Goal: Task Accomplishment & Management: Complete application form

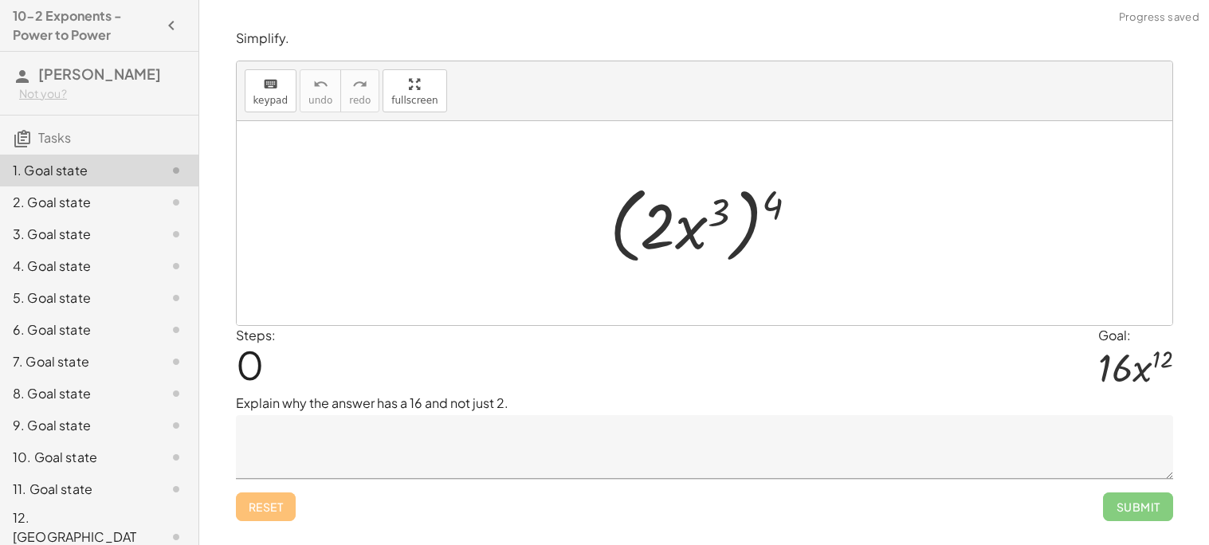
click at [458, 467] on textarea at bounding box center [705, 447] width 938 height 64
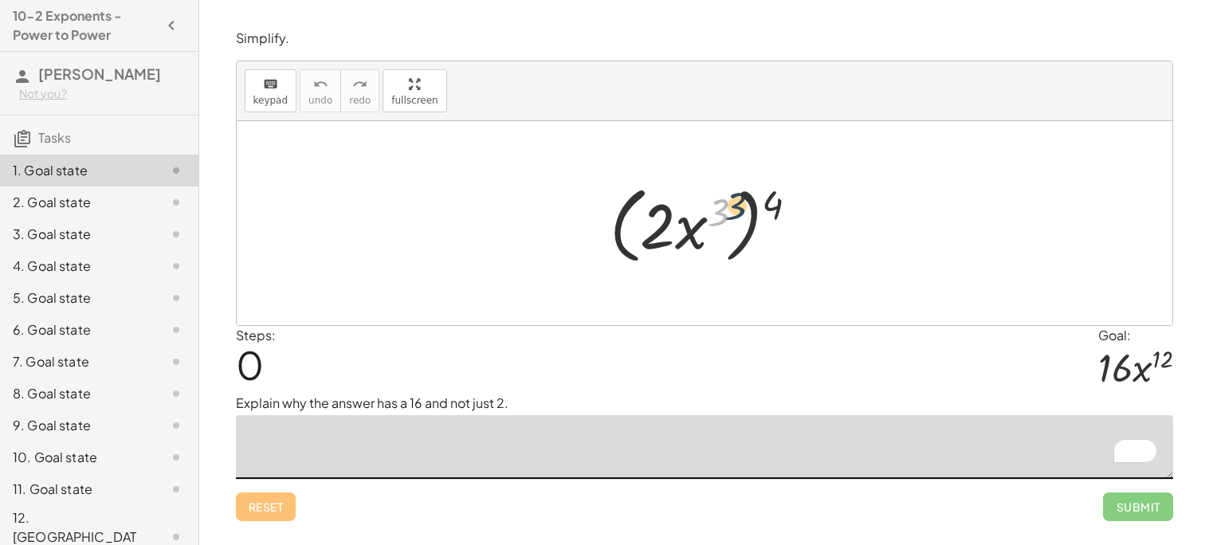
drag, startPoint x: 728, startPoint y: 214, endPoint x: 771, endPoint y: 199, distance: 45.6
click at [771, 199] on div at bounding box center [711, 224] width 218 height 92
drag, startPoint x: 670, startPoint y: 223, endPoint x: 781, endPoint y: 194, distance: 114.7
click at [781, 194] on div at bounding box center [711, 224] width 218 height 92
drag, startPoint x: 654, startPoint y: 230, endPoint x: 769, endPoint y: 207, distance: 117.0
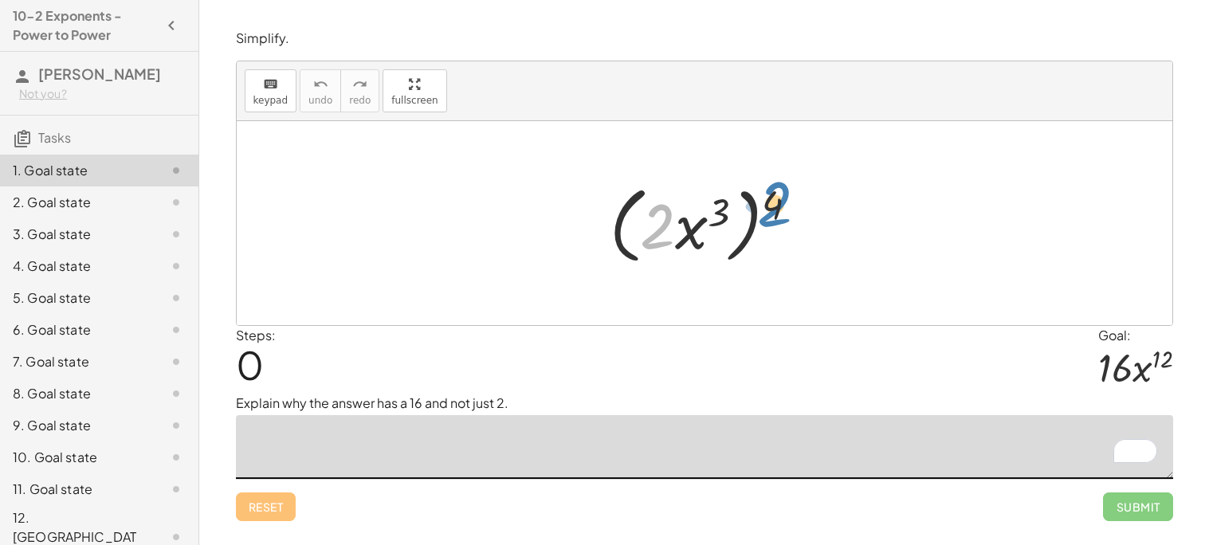
click at [769, 207] on div at bounding box center [711, 224] width 218 height 92
drag, startPoint x: 718, startPoint y: 214, endPoint x: 775, endPoint y: 206, distance: 57.8
click at [775, 206] on div at bounding box center [711, 224] width 218 height 92
drag, startPoint x: 702, startPoint y: 232, endPoint x: 769, endPoint y: 214, distance: 69.4
click at [769, 214] on div at bounding box center [711, 224] width 218 height 92
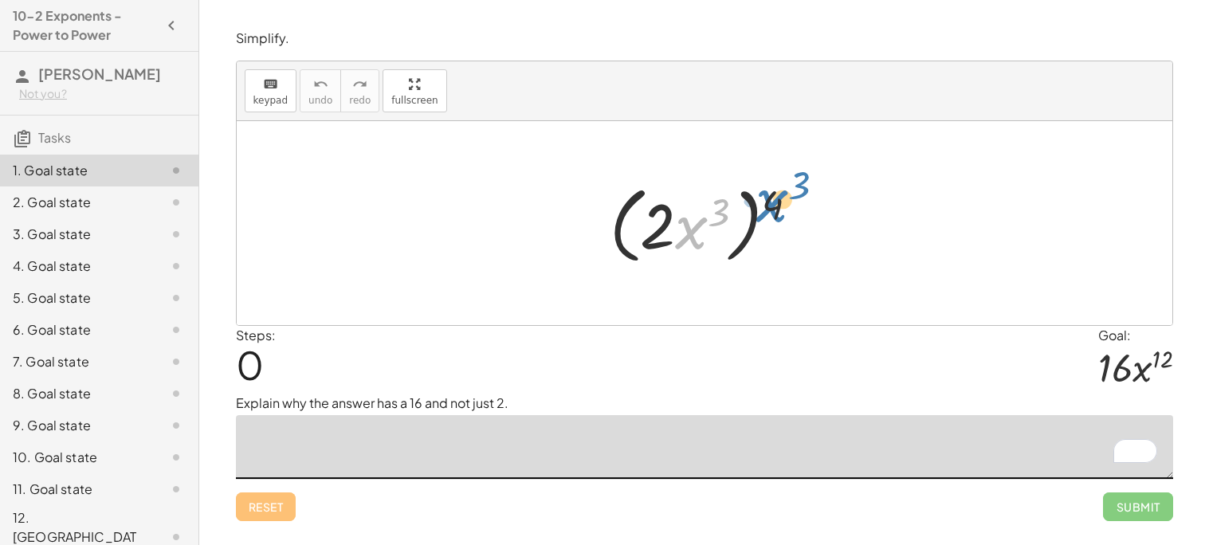
drag, startPoint x: 702, startPoint y: 229, endPoint x: 780, endPoint y: 201, distance: 83.0
click at [780, 201] on div at bounding box center [711, 224] width 218 height 92
click at [564, 422] on textarea "To enrich screen reader interactions, please activate Accessibility in Grammarl…" at bounding box center [705, 447] width 938 height 64
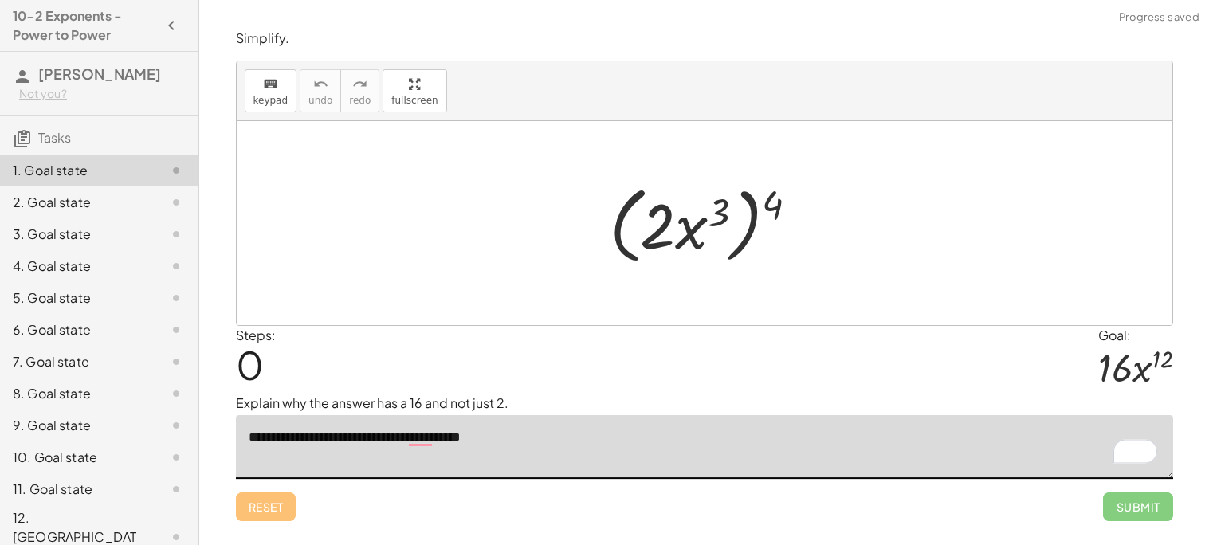
type textarea "**********"
drag, startPoint x: 706, startPoint y: 206, endPoint x: 718, endPoint y: 210, distance: 12.6
click at [718, 210] on div at bounding box center [711, 224] width 218 height 92
click at [777, 202] on div at bounding box center [711, 224] width 218 height 92
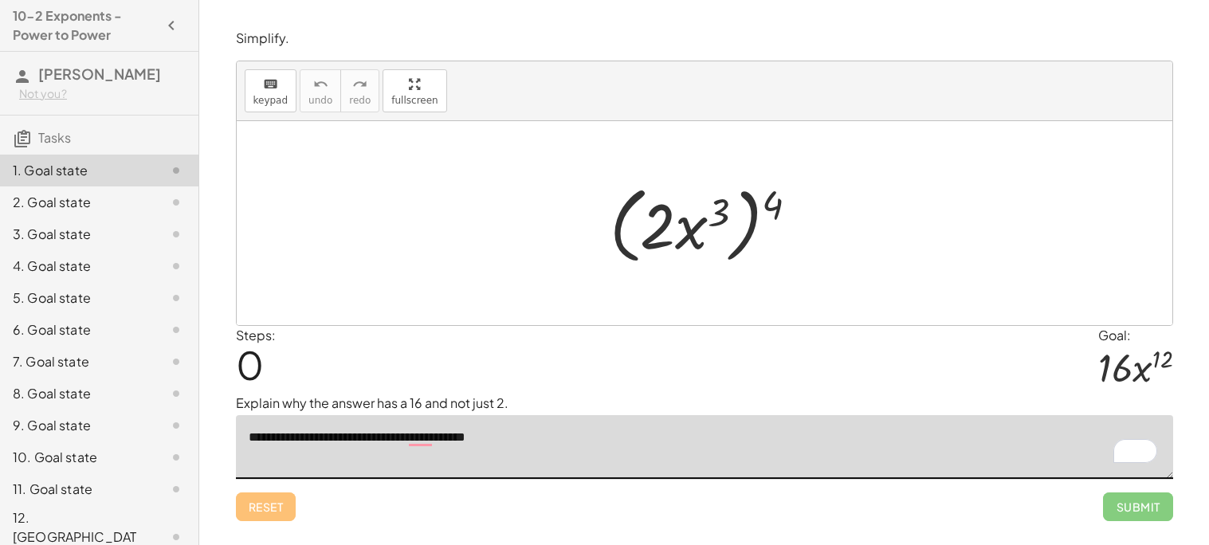
click at [731, 210] on div at bounding box center [711, 224] width 218 height 92
drag, startPoint x: 779, startPoint y: 200, endPoint x: 718, endPoint y: 208, distance: 61.1
click at [718, 208] on div at bounding box center [711, 224] width 218 height 92
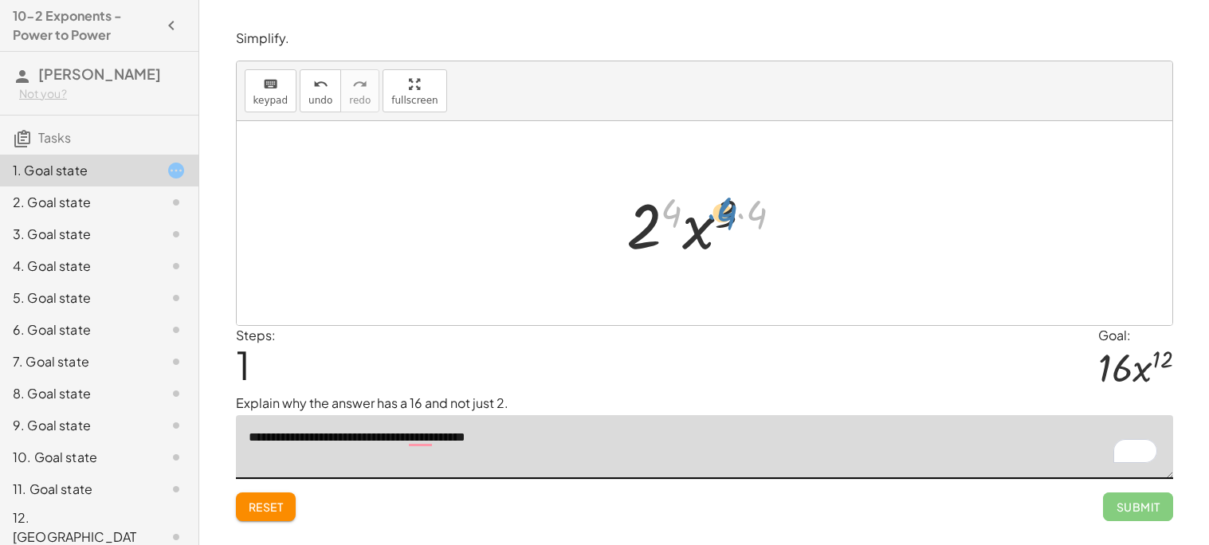
drag, startPoint x: 741, startPoint y: 217, endPoint x: 711, endPoint y: 218, distance: 29.5
click at [711, 218] on div at bounding box center [711, 224] width 185 height 82
drag, startPoint x: 698, startPoint y: 242, endPoint x: 653, endPoint y: 234, distance: 45.4
click at [653, 234] on div at bounding box center [711, 224] width 185 height 82
drag, startPoint x: 749, startPoint y: 216, endPoint x: 718, endPoint y: 218, distance: 31.1
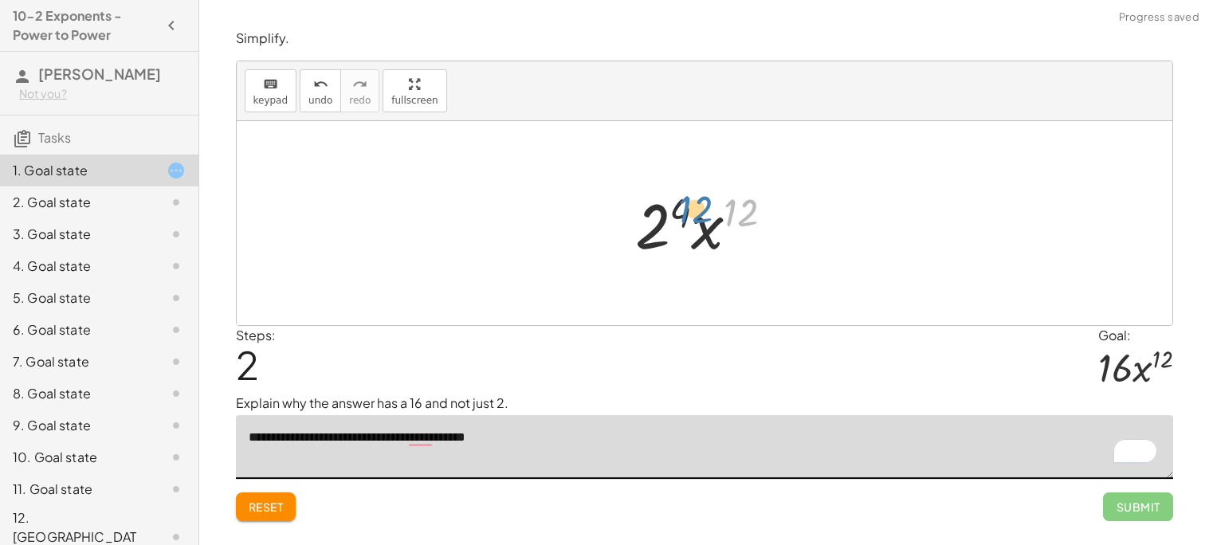
drag, startPoint x: 745, startPoint y: 218, endPoint x: 680, endPoint y: 218, distance: 65.4
click at [680, 218] on div at bounding box center [710, 224] width 167 height 82
drag, startPoint x: 692, startPoint y: 234, endPoint x: 681, endPoint y: 234, distance: 11.2
click at [681, 234] on div at bounding box center [710, 224] width 167 height 82
drag, startPoint x: 652, startPoint y: 235, endPoint x: 674, endPoint y: 223, distance: 24.6
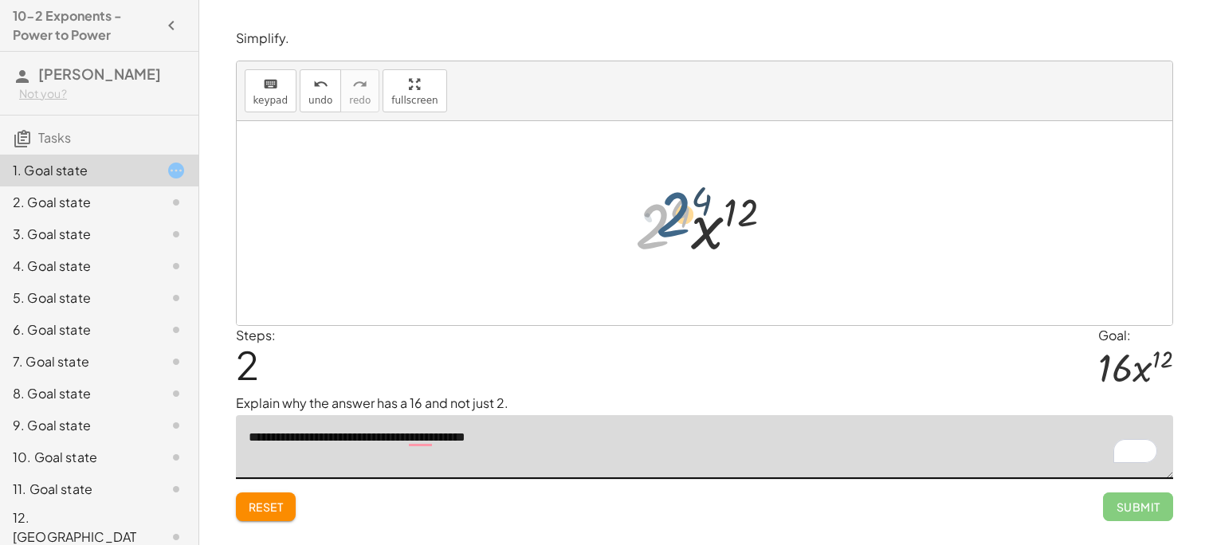
click at [674, 223] on div at bounding box center [710, 224] width 167 height 82
drag, startPoint x: 680, startPoint y: 218, endPoint x: 660, endPoint y: 224, distance: 20.9
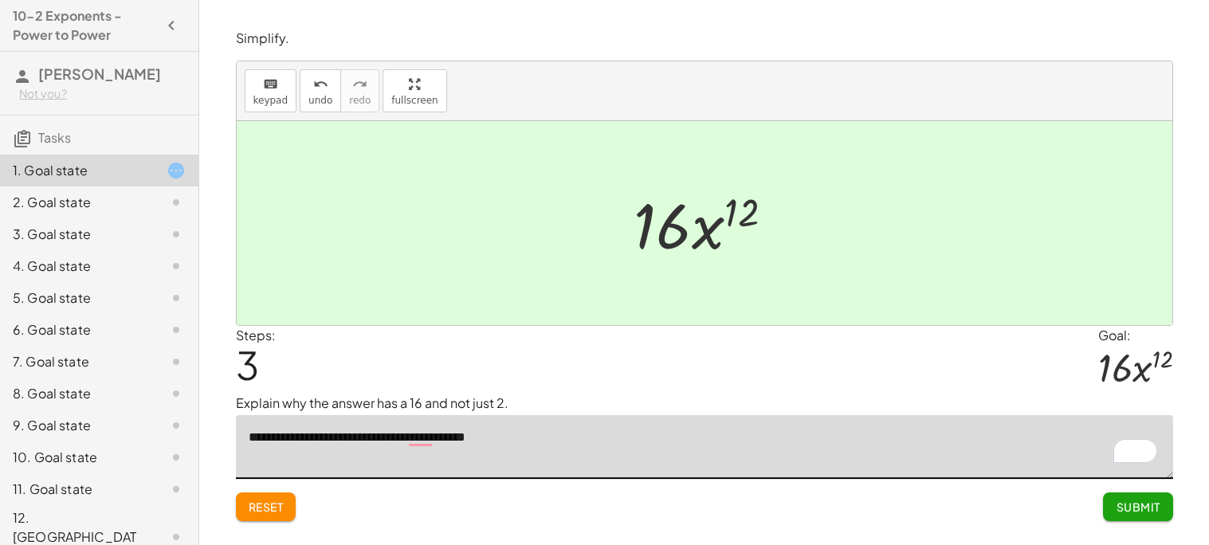
click at [1154, 506] on span "Submit" at bounding box center [1138, 507] width 44 height 14
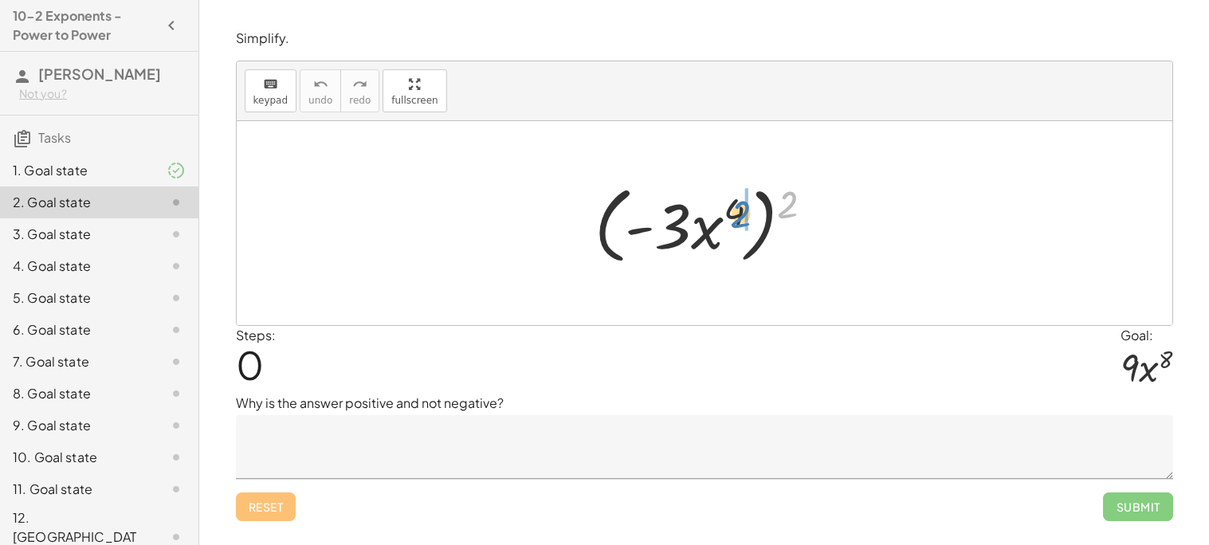
drag, startPoint x: 779, startPoint y: 202, endPoint x: 730, endPoint y: 212, distance: 49.6
click at [730, 212] on div at bounding box center [710, 224] width 247 height 92
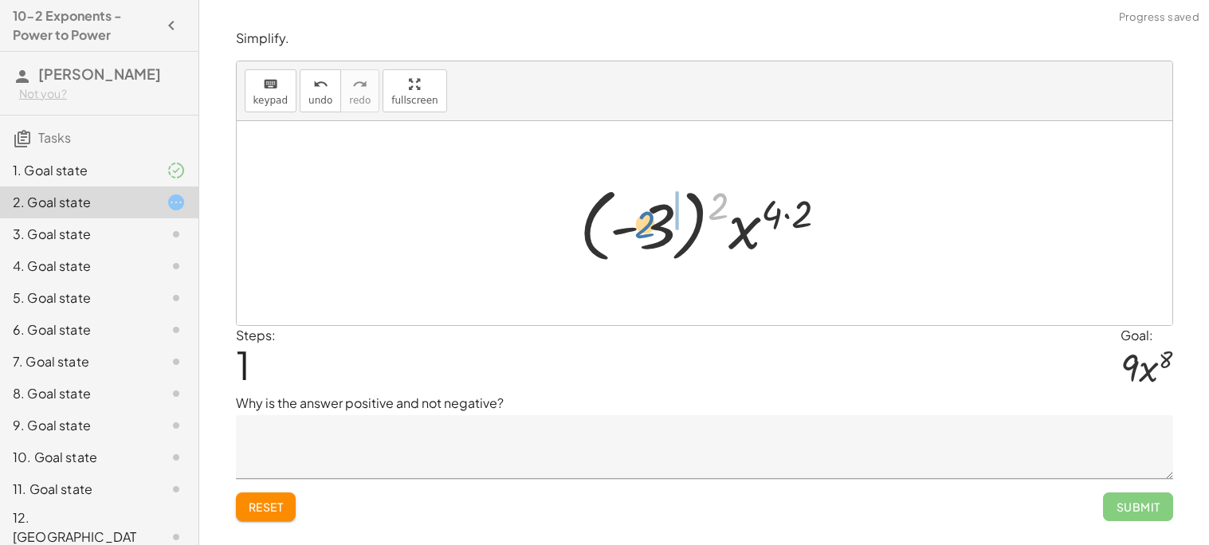
drag, startPoint x: 715, startPoint y: 205, endPoint x: 635, endPoint y: 225, distance: 82.2
click at [635, 225] on div at bounding box center [710, 223] width 277 height 88
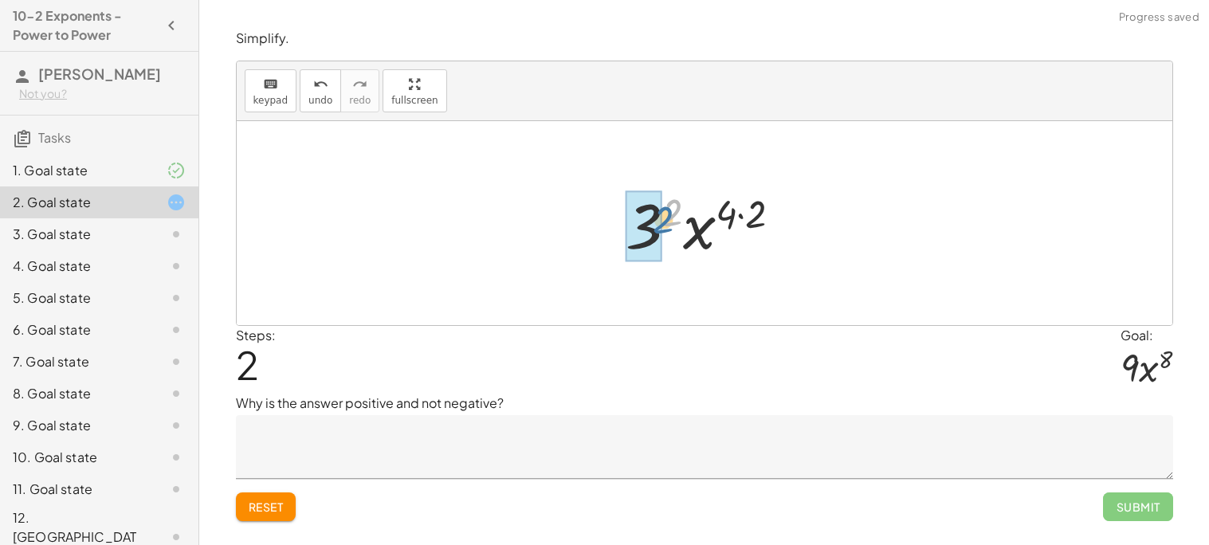
drag, startPoint x: 663, startPoint y: 219, endPoint x: 651, endPoint y: 228, distance: 14.2
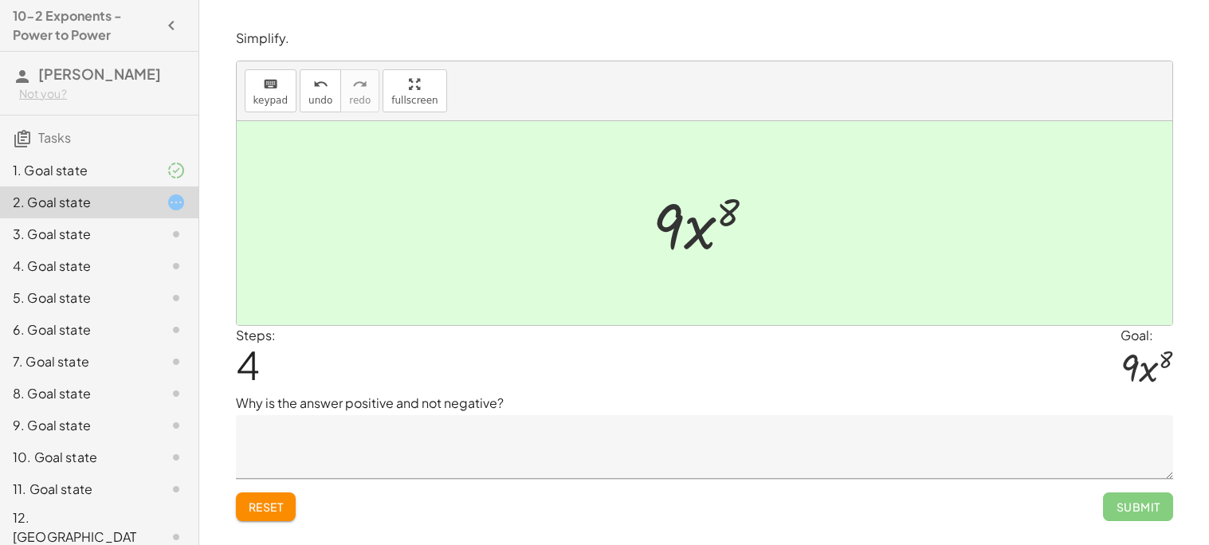
click at [645, 442] on textarea at bounding box center [705, 447] width 938 height 64
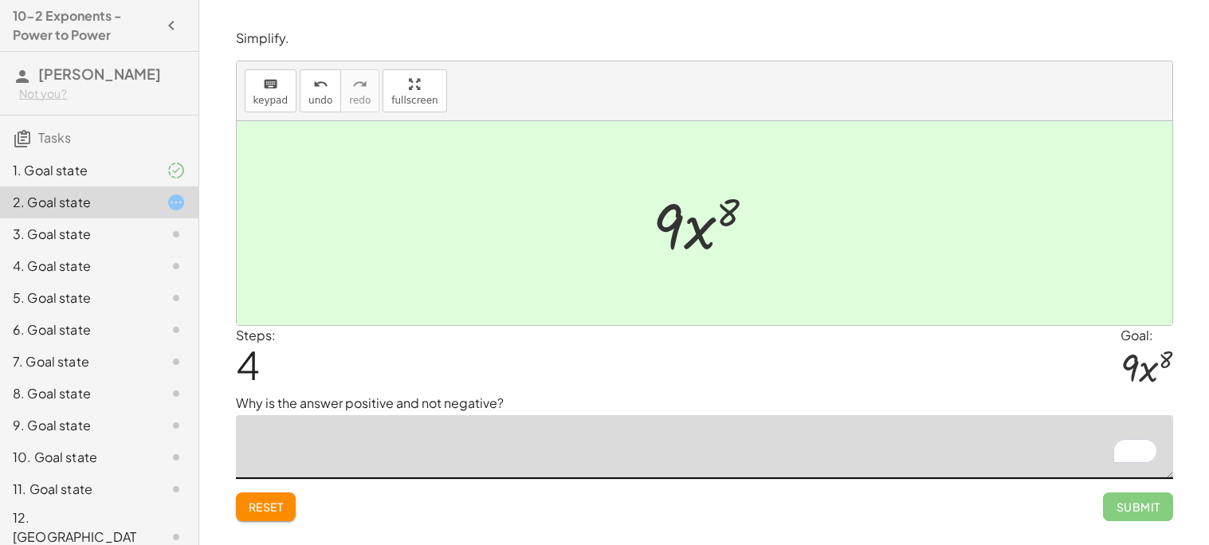
click at [287, 508] on button "Reset" at bounding box center [266, 507] width 61 height 29
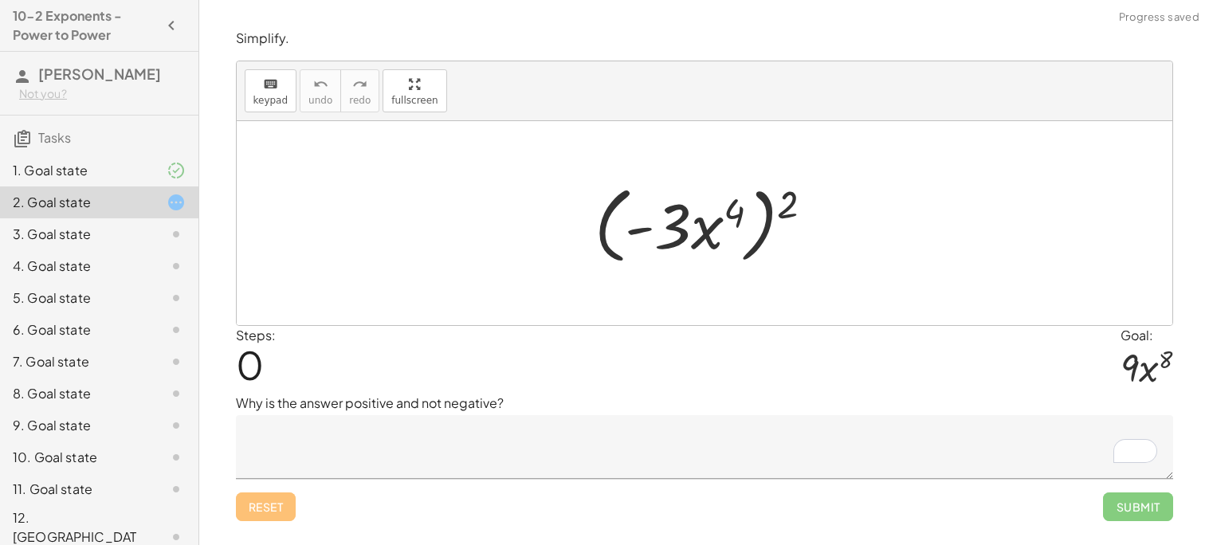
click at [418, 448] on textarea "To enrich screen reader interactions, please activate Accessibility in Grammarl…" at bounding box center [705, 447] width 938 height 64
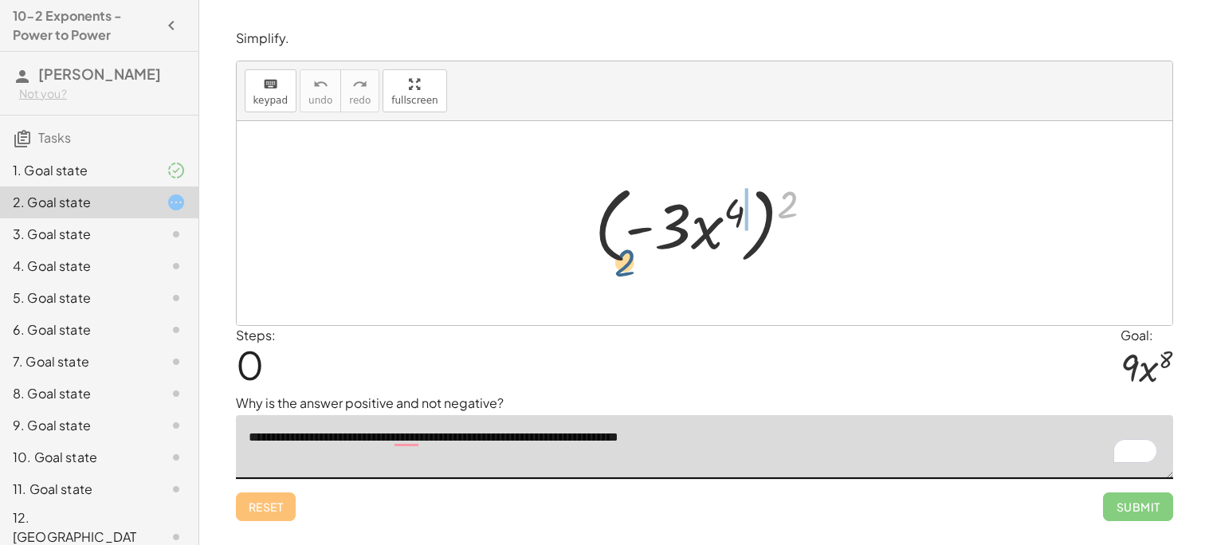
drag, startPoint x: 783, startPoint y: 185, endPoint x: 617, endPoint y: 244, distance: 176.0
click at [617, 244] on div at bounding box center [710, 224] width 247 height 92
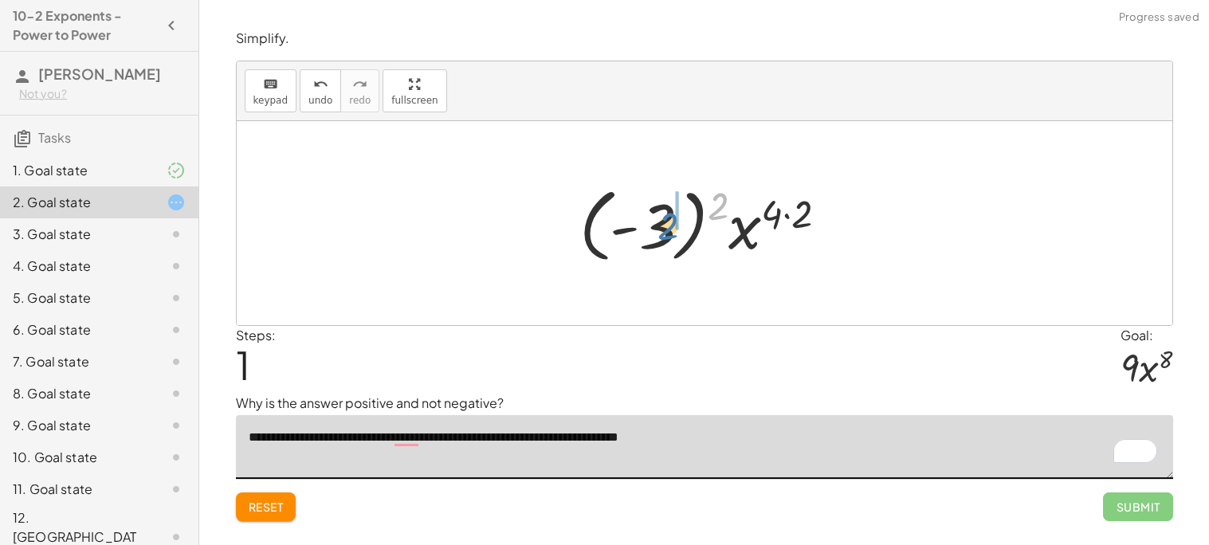
drag, startPoint x: 710, startPoint y: 205, endPoint x: 656, endPoint y: 227, distance: 58.6
click at [656, 227] on div at bounding box center [710, 223] width 277 height 88
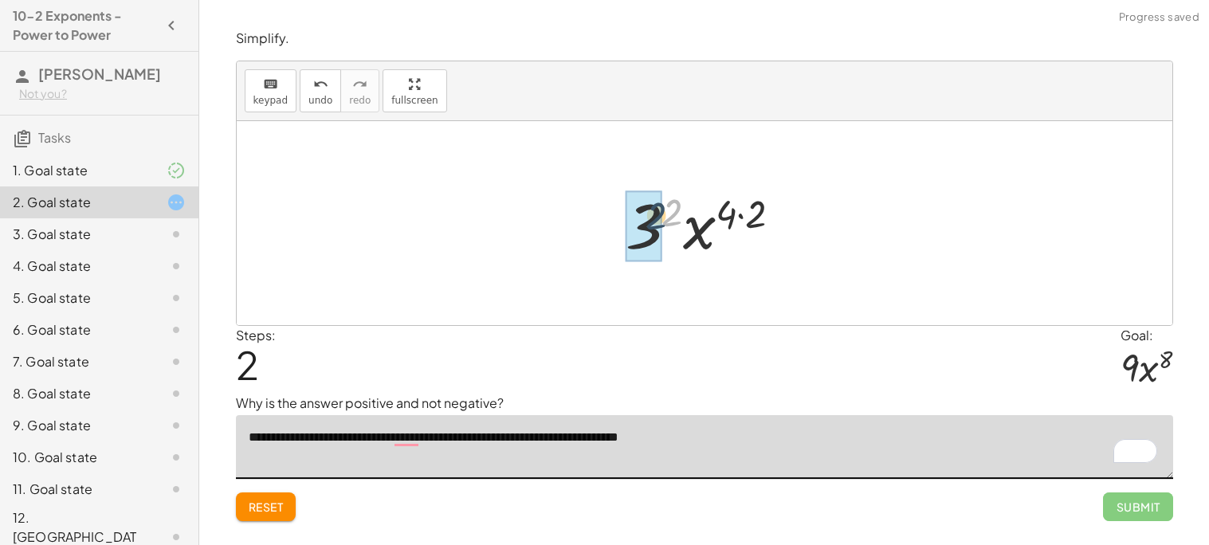
drag, startPoint x: 682, startPoint y: 210, endPoint x: 664, endPoint y: 215, distance: 19.0
click at [664, 215] on div at bounding box center [710, 224] width 185 height 82
click at [730, 216] on div at bounding box center [710, 224] width 159 height 82
drag, startPoint x: 741, startPoint y: 217, endPoint x: 718, endPoint y: 220, distance: 22.5
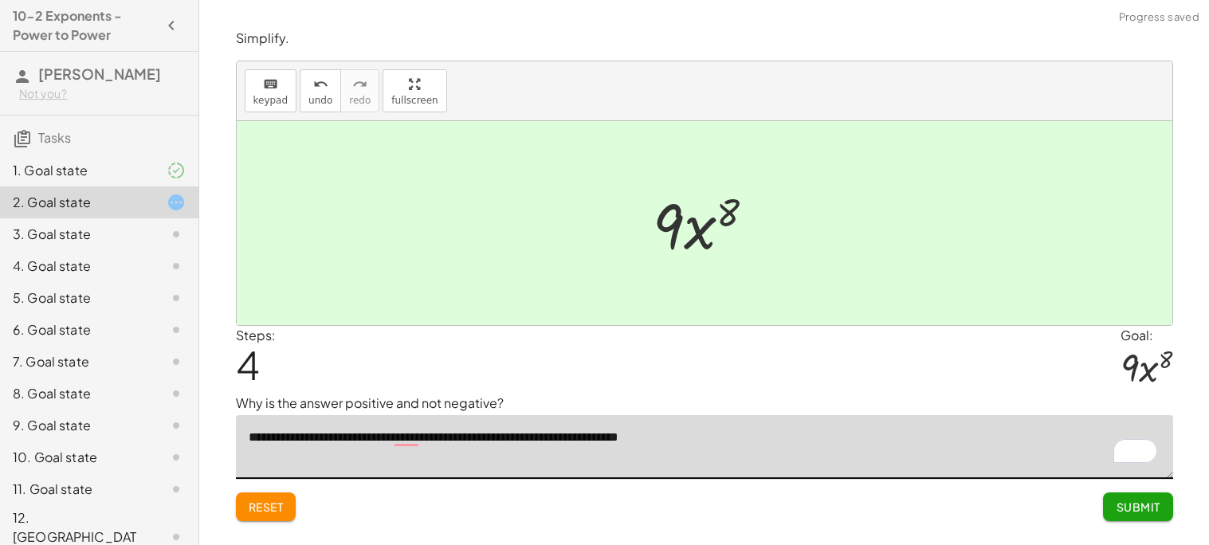
type textarea "**********"
click at [1150, 505] on span "Submit" at bounding box center [1138, 507] width 44 height 14
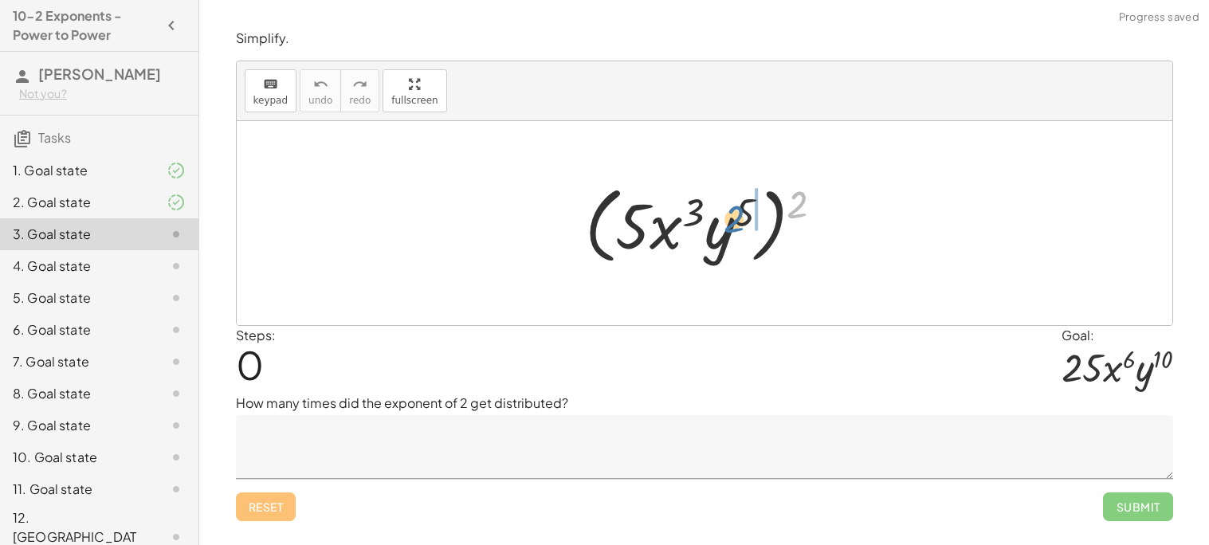
drag, startPoint x: 811, startPoint y: 195, endPoint x: 747, endPoint y: 210, distance: 65.7
click at [747, 210] on div at bounding box center [710, 224] width 267 height 92
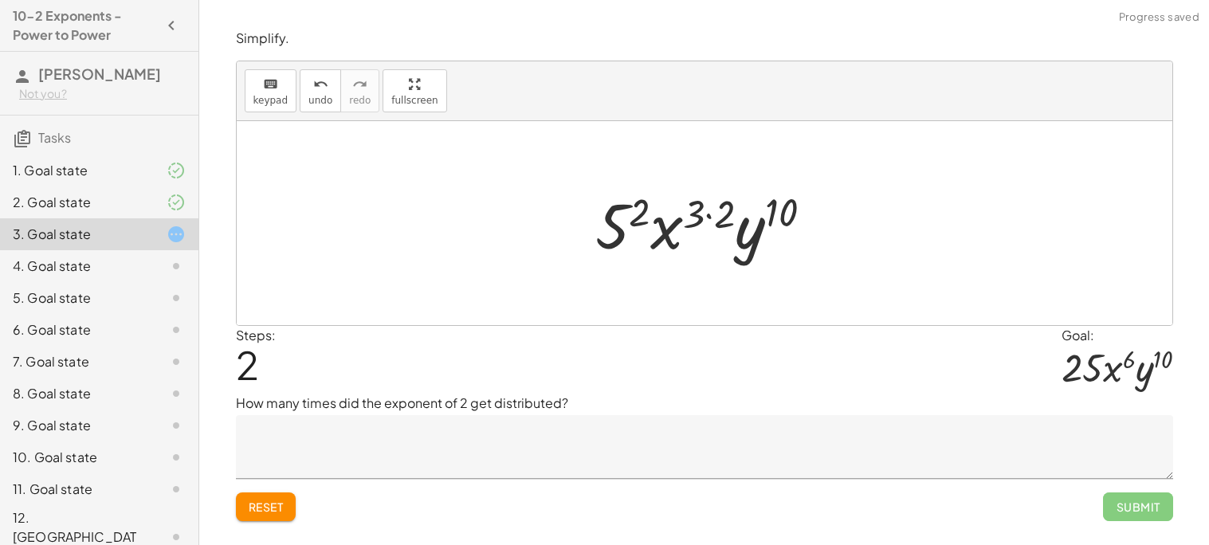
click at [268, 514] on span "Reset" at bounding box center [266, 507] width 35 height 14
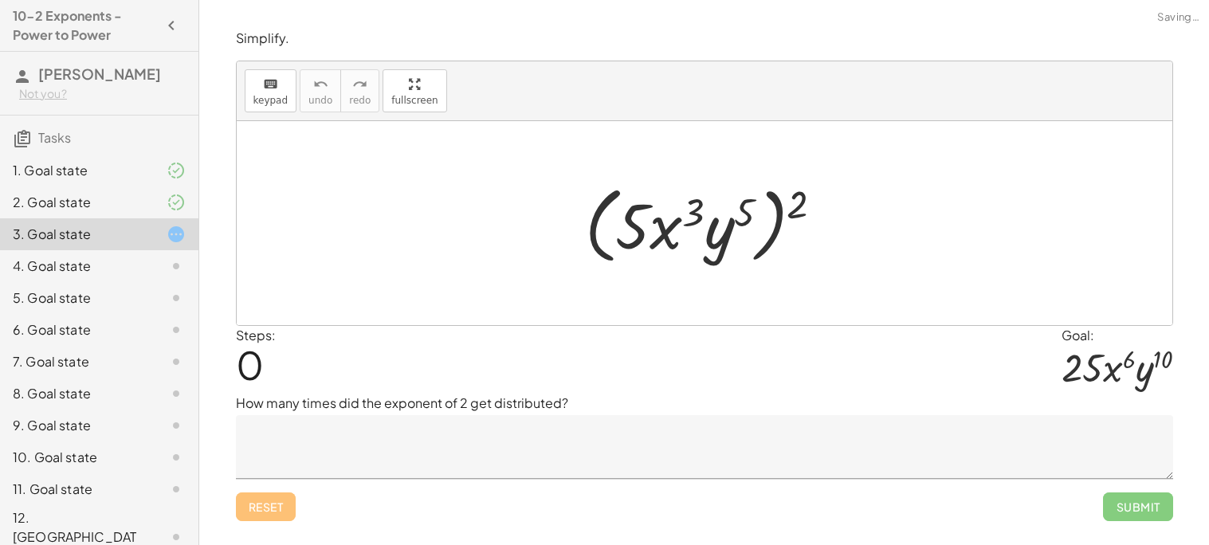
click at [811, 202] on div at bounding box center [710, 224] width 267 height 92
click at [568, 468] on textarea at bounding box center [705, 447] width 938 height 64
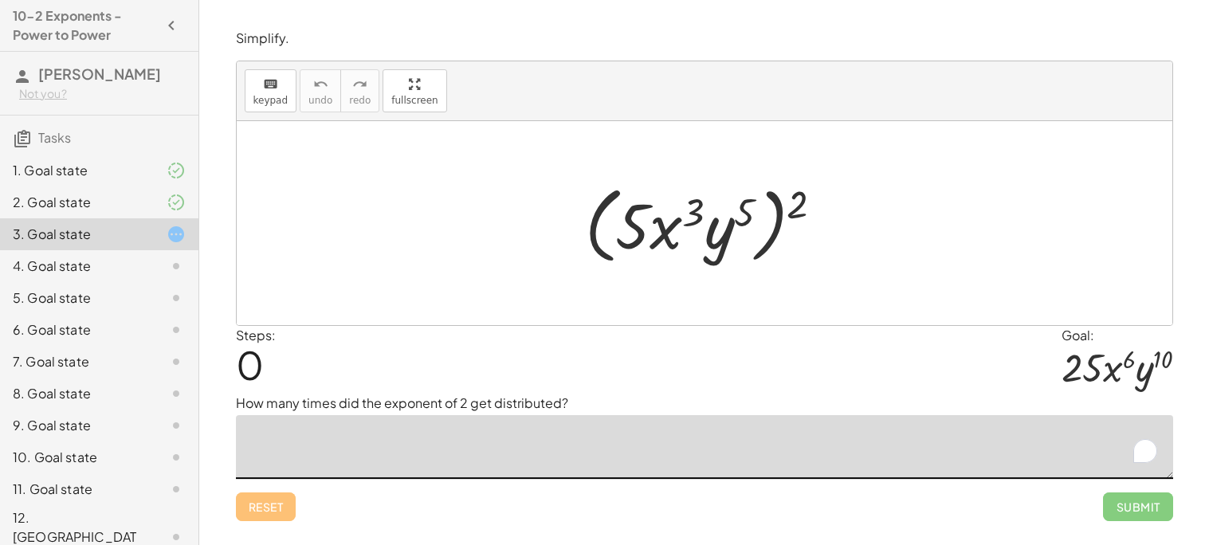
type textarea "*"
type textarea "**********"
drag, startPoint x: 796, startPoint y: 212, endPoint x: 753, endPoint y: 217, distance: 44.1
click at [753, 217] on div at bounding box center [710, 224] width 267 height 92
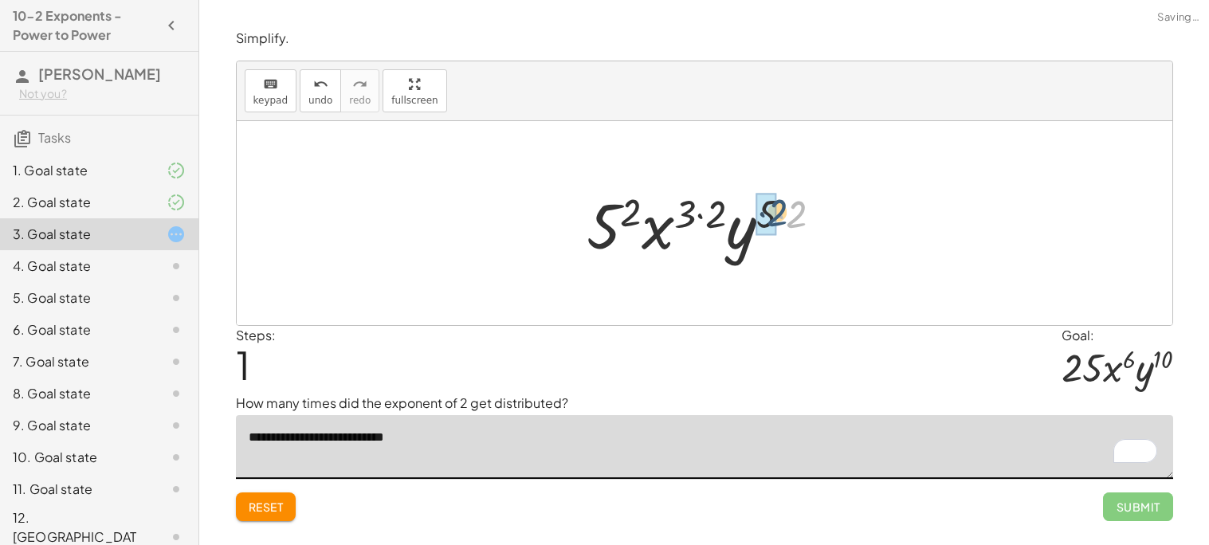
drag, startPoint x: 793, startPoint y: 214, endPoint x: 773, endPoint y: 213, distance: 20.8
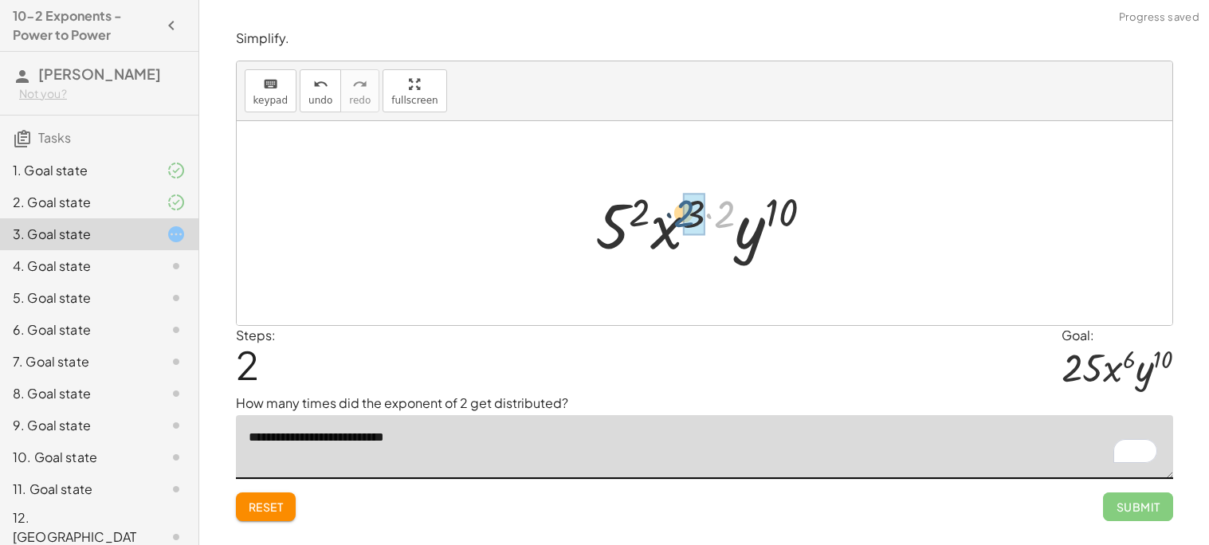
drag, startPoint x: 733, startPoint y: 216, endPoint x: 690, endPoint y: 216, distance: 43.1
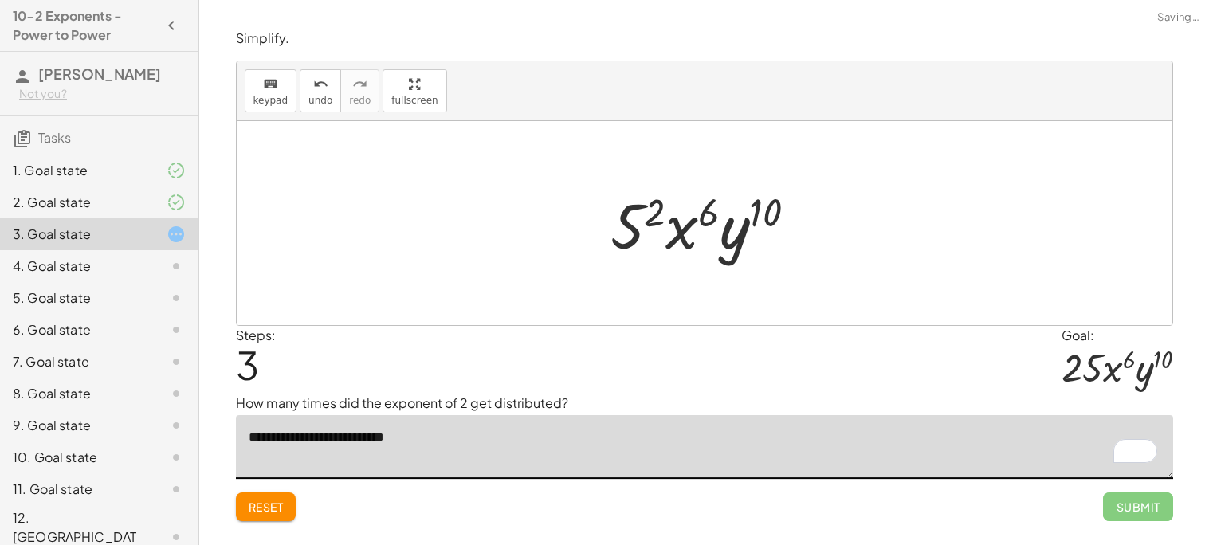
click at [663, 213] on div at bounding box center [710, 224] width 215 height 82
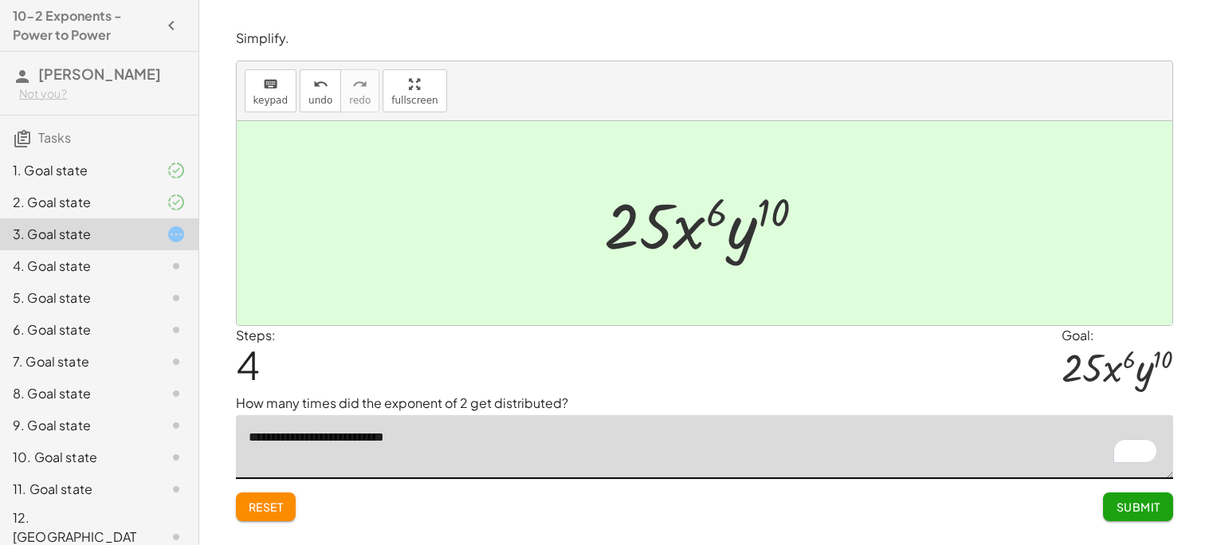
click at [1111, 511] on button "Submit" at bounding box center [1137, 507] width 69 height 29
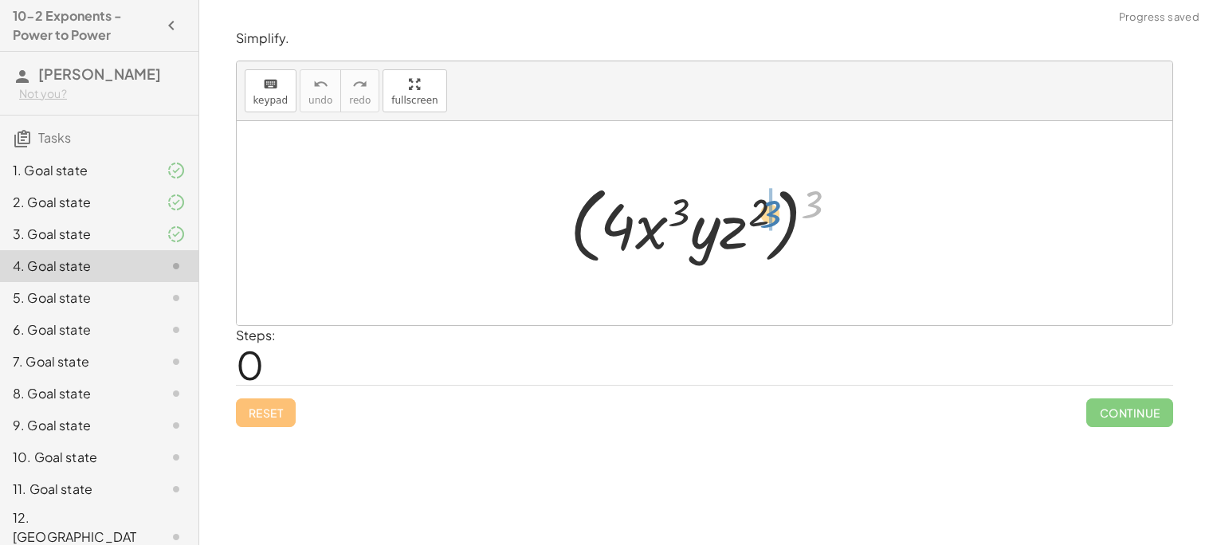
drag, startPoint x: 812, startPoint y: 190, endPoint x: 764, endPoint y: 200, distance: 48.9
click at [764, 200] on div at bounding box center [710, 224] width 297 height 92
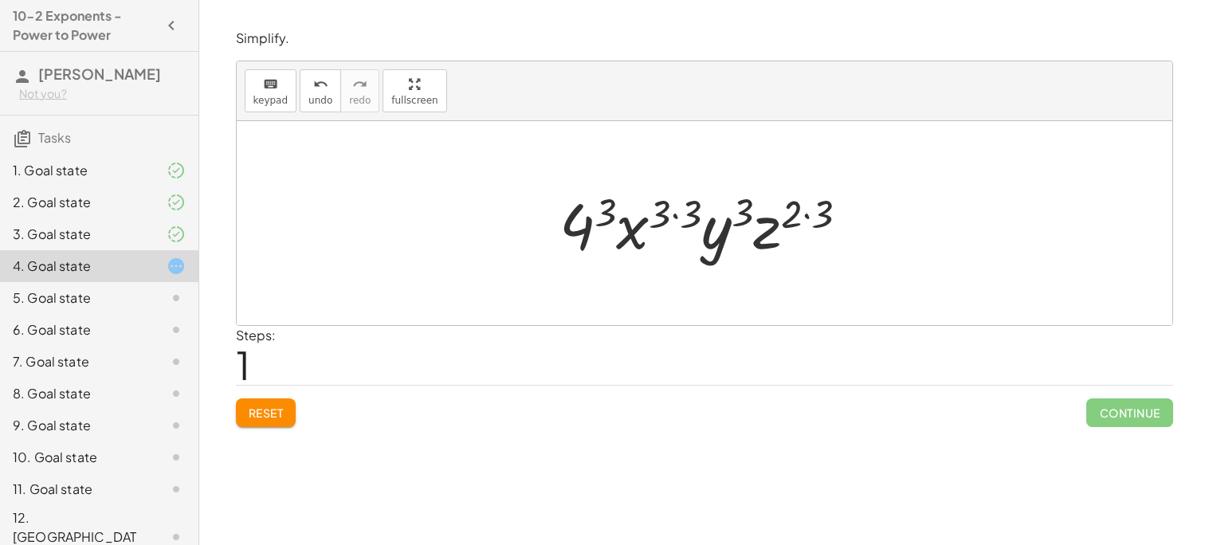
click at [266, 420] on span "Reset" at bounding box center [266, 413] width 35 height 14
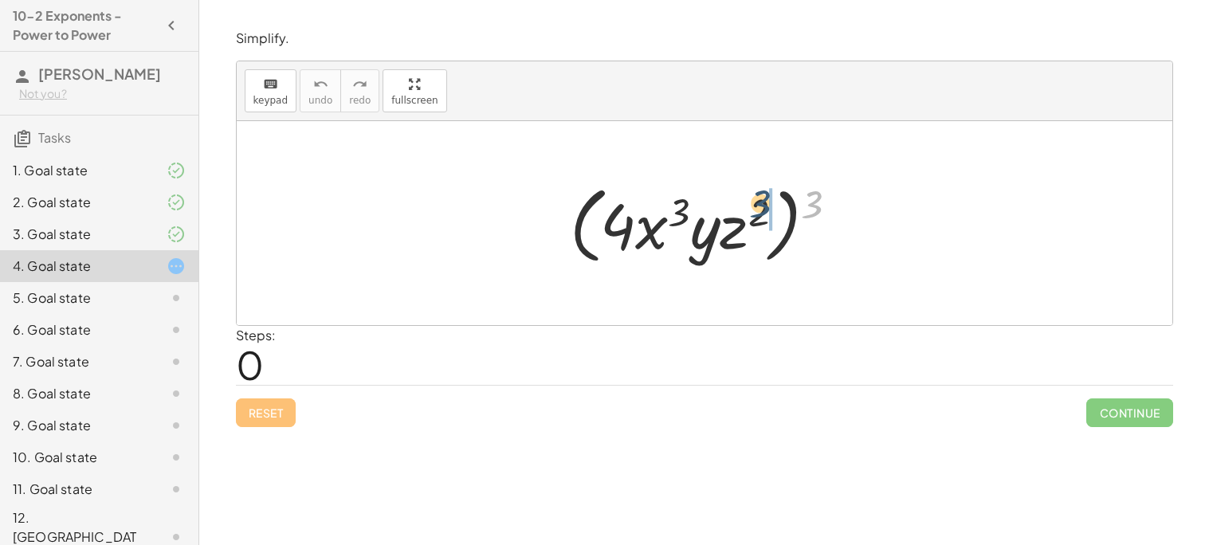
drag, startPoint x: 817, startPoint y: 191, endPoint x: 761, endPoint y: 194, distance: 55.9
click at [761, 194] on div at bounding box center [710, 224] width 297 height 92
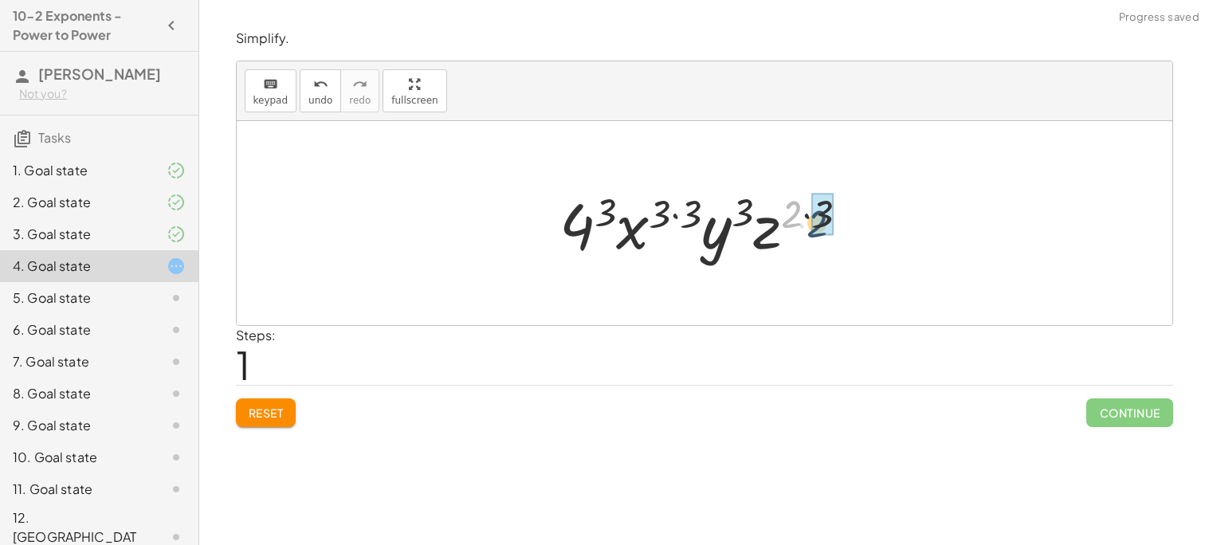
drag, startPoint x: 788, startPoint y: 200, endPoint x: 813, endPoint y: 210, distance: 27.2
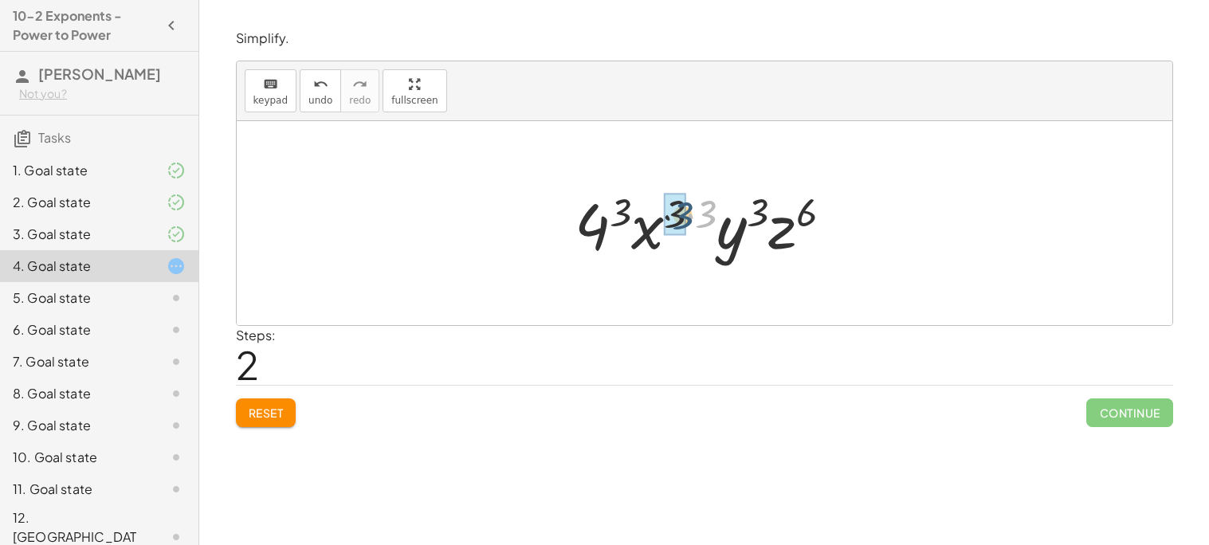
drag, startPoint x: 706, startPoint y: 209, endPoint x: 680, endPoint y: 211, distance: 26.4
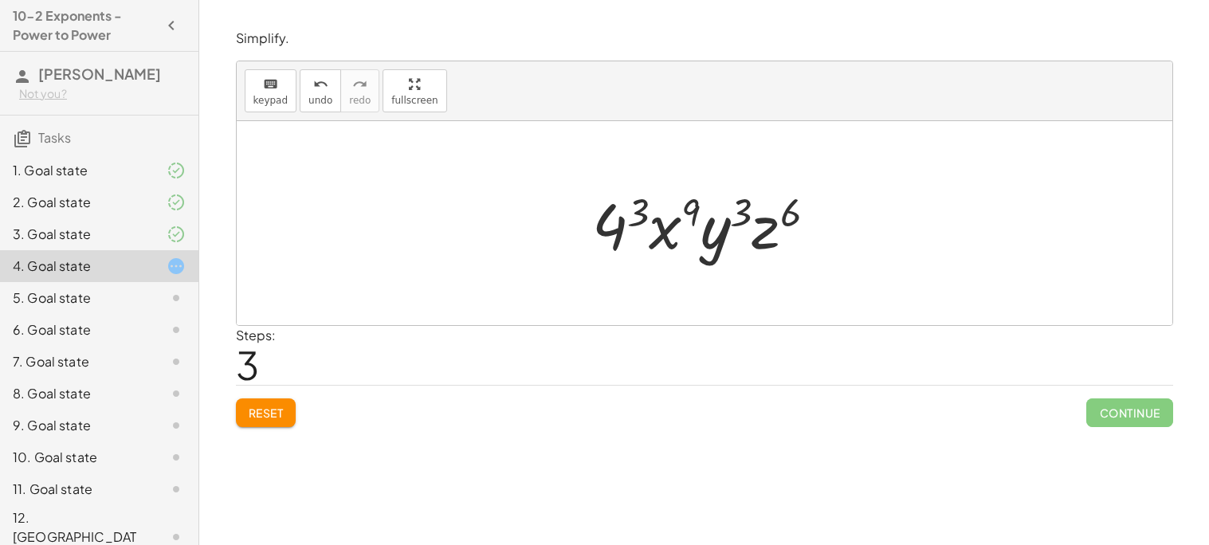
click at [643, 210] on div at bounding box center [711, 224] width 254 height 82
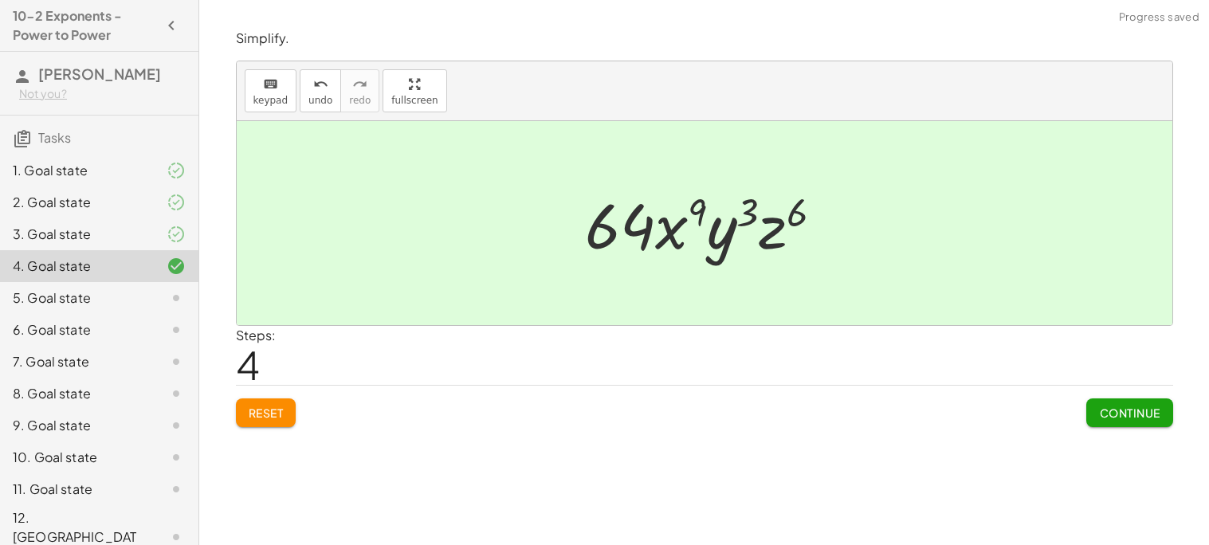
click at [1099, 411] on span "Continue" at bounding box center [1129, 413] width 61 height 14
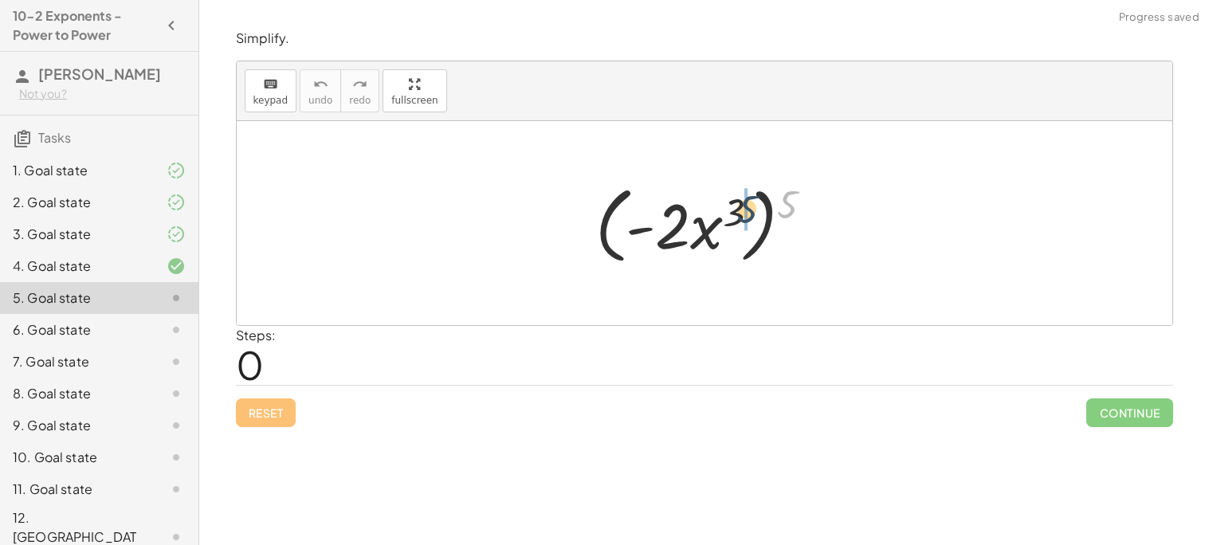
drag, startPoint x: 784, startPoint y: 205, endPoint x: 741, endPoint y: 211, distance: 43.5
click at [741, 211] on div at bounding box center [711, 224] width 246 height 92
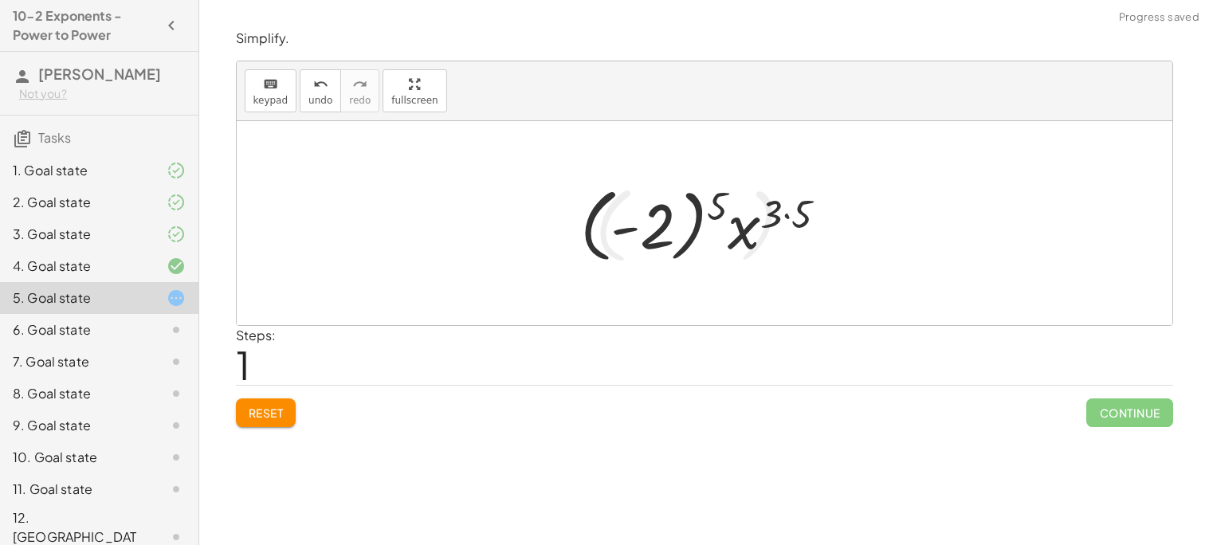
click at [764, 209] on div at bounding box center [710, 223] width 276 height 88
click at [770, 210] on div at bounding box center [710, 223] width 276 height 88
drag, startPoint x: 770, startPoint y: 210, endPoint x: 801, endPoint y: 218, distance: 32.3
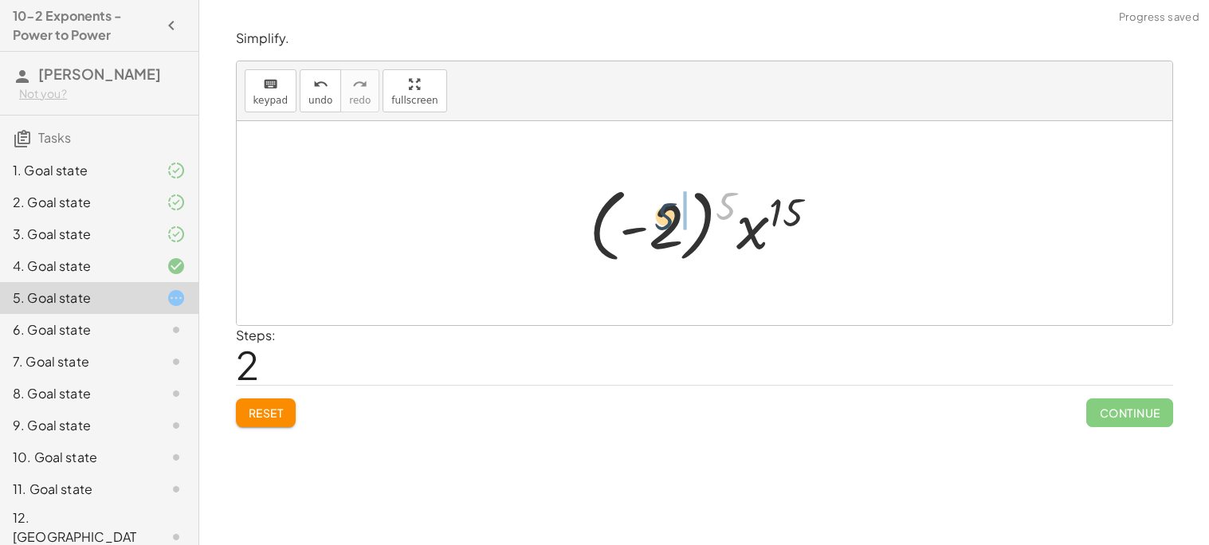
drag, startPoint x: 733, startPoint y: 208, endPoint x: 666, endPoint y: 220, distance: 68.0
click at [666, 220] on div at bounding box center [710, 223] width 258 height 88
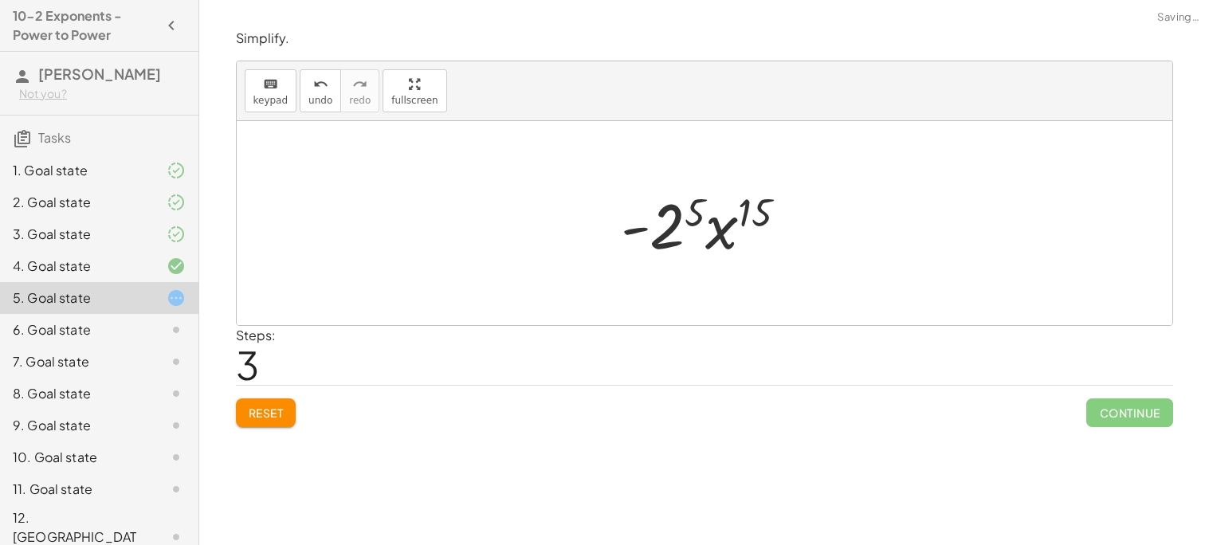
click at [671, 218] on div at bounding box center [710, 224] width 195 height 82
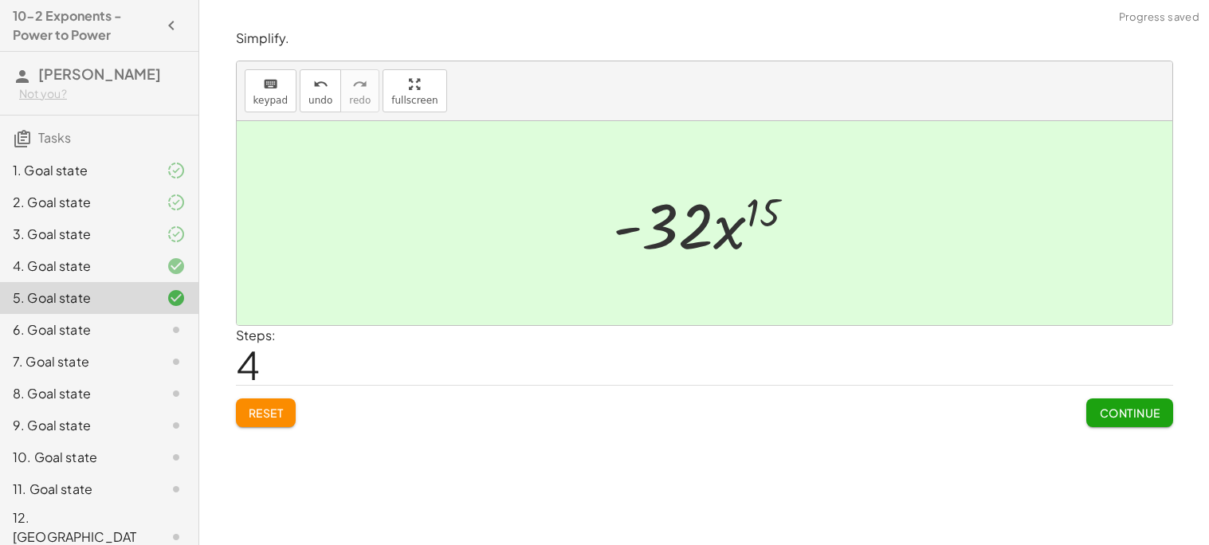
click at [1095, 403] on button "Continue" at bounding box center [1130, 413] width 86 height 29
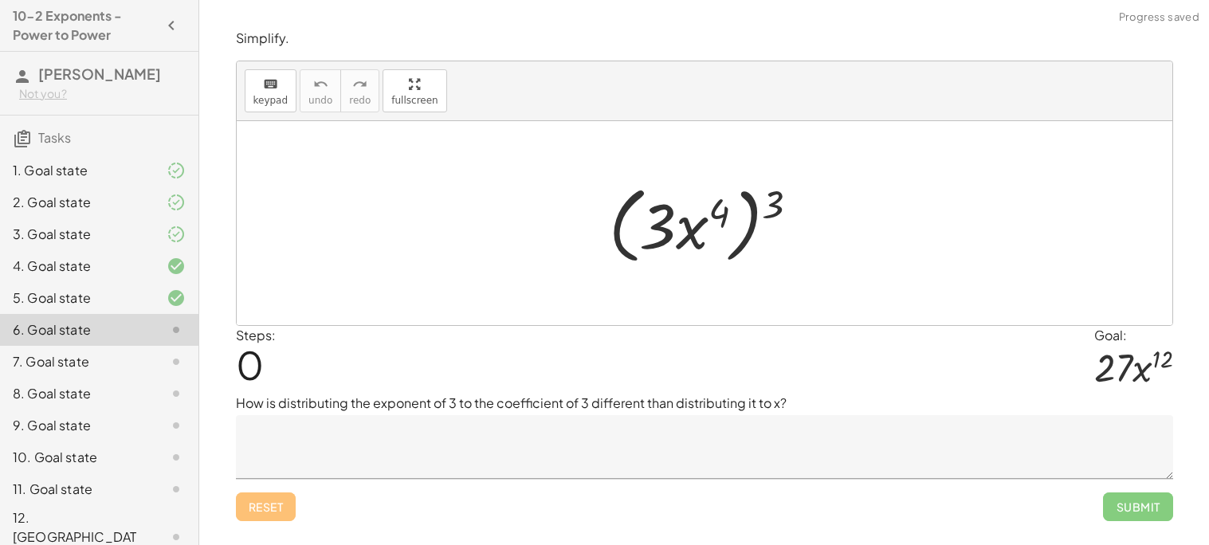
scroll to position [18, 0]
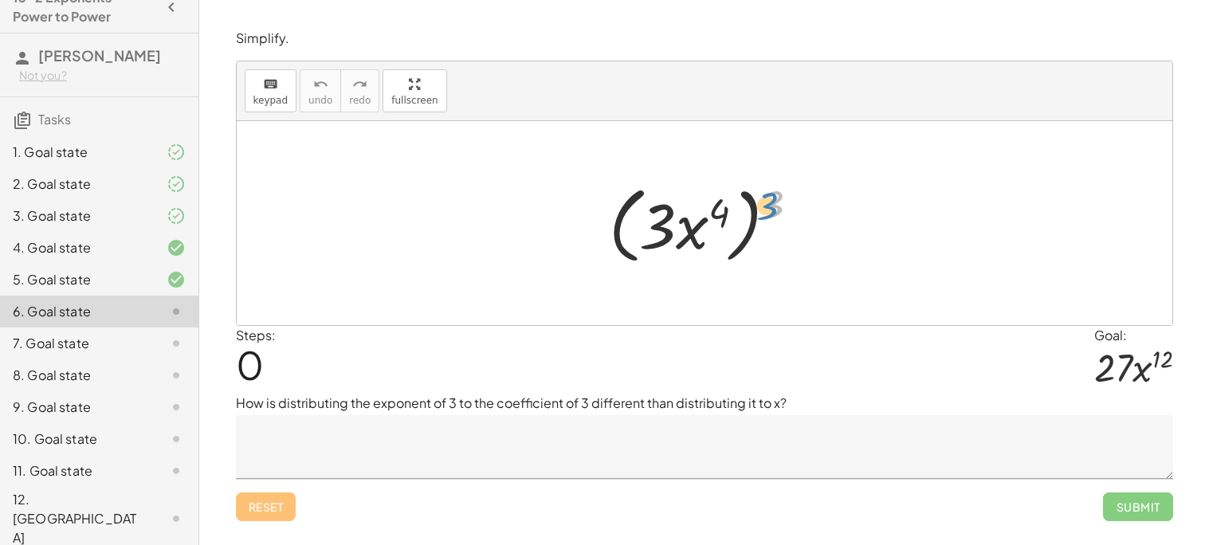
click at [765, 207] on div at bounding box center [710, 224] width 219 height 92
drag, startPoint x: 767, startPoint y: 211, endPoint x: 720, endPoint y: 222, distance: 48.3
click at [720, 222] on div at bounding box center [710, 224] width 219 height 92
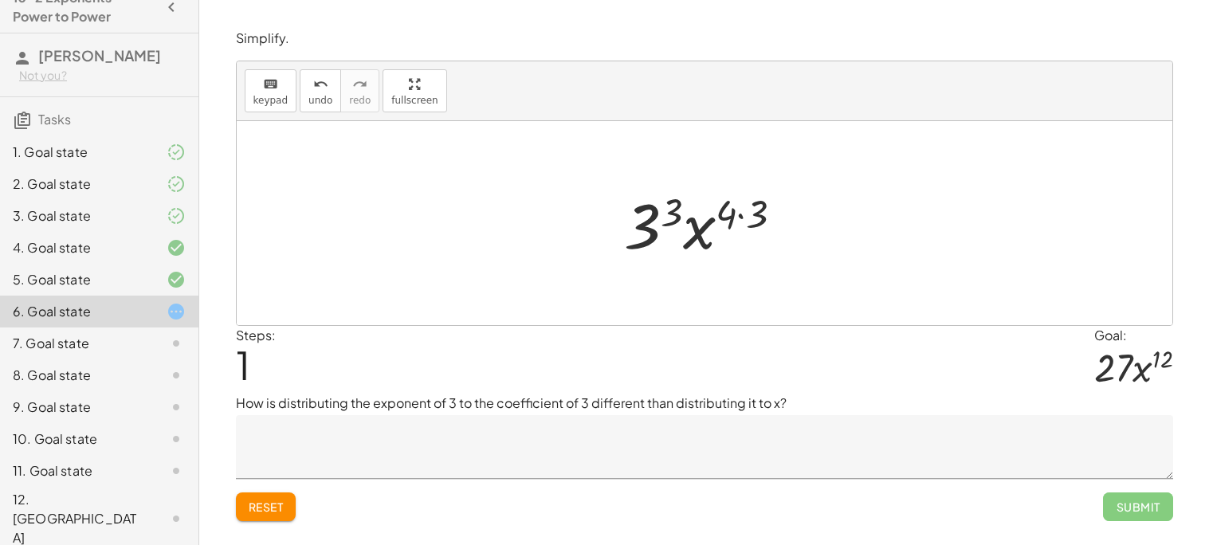
click at [277, 497] on button "Reset" at bounding box center [266, 507] width 61 height 29
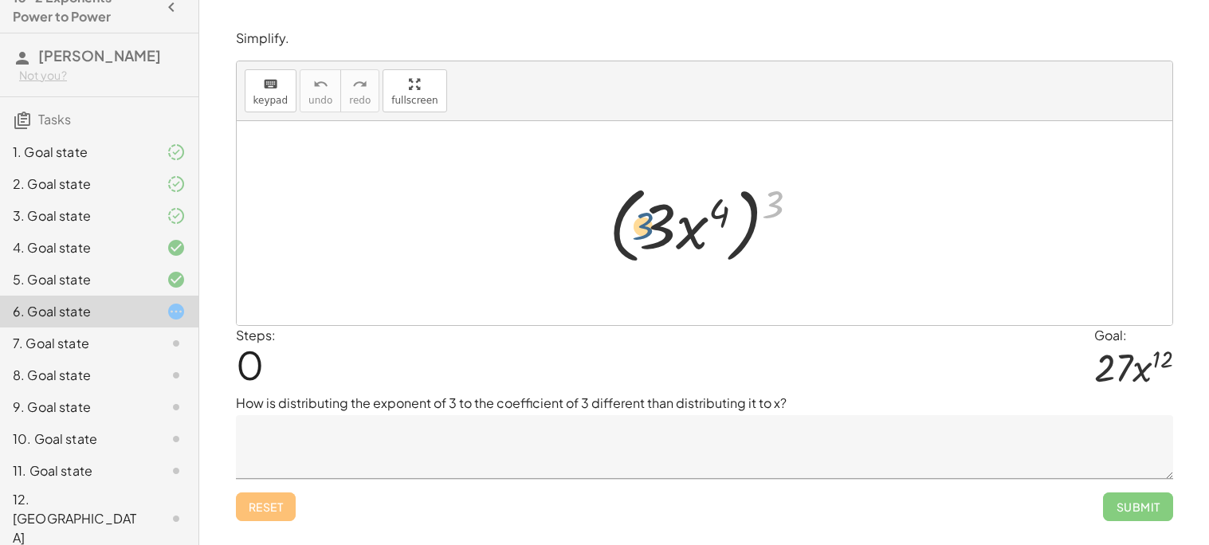
drag, startPoint x: 781, startPoint y: 195, endPoint x: 643, endPoint y: 220, distance: 140.1
click at [643, 220] on div at bounding box center [710, 224] width 219 height 92
drag, startPoint x: 765, startPoint y: 206, endPoint x: 642, endPoint y: 233, distance: 125.6
click at [642, 233] on div at bounding box center [710, 224] width 219 height 92
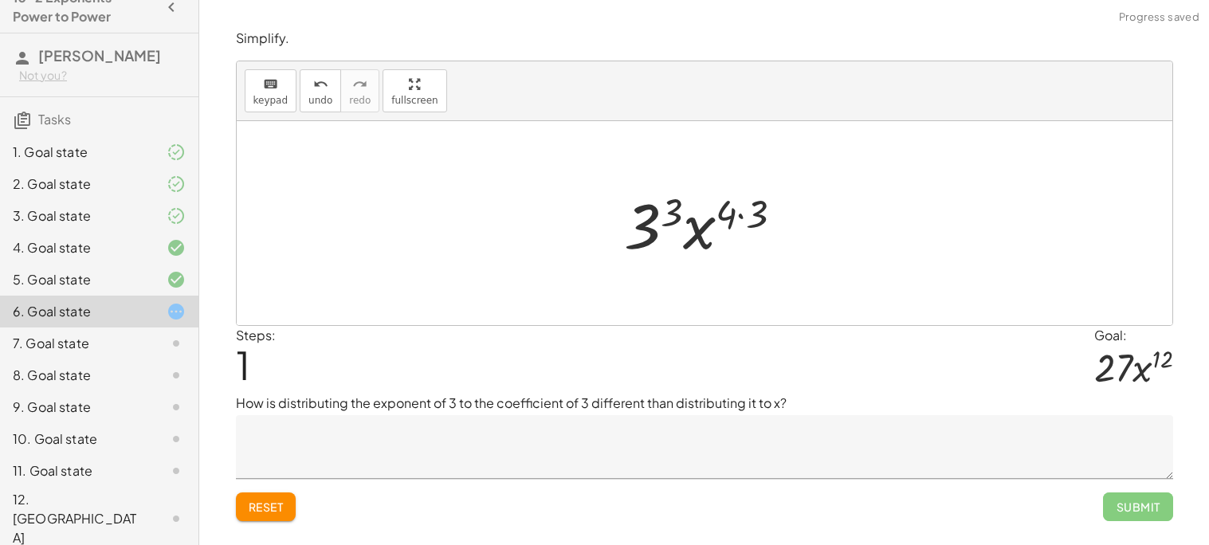
click at [677, 216] on div at bounding box center [710, 224] width 187 height 82
click at [720, 210] on div at bounding box center [710, 224] width 193 height 82
click at [729, 212] on div at bounding box center [710, 224] width 193 height 82
drag, startPoint x: 753, startPoint y: 213, endPoint x: 730, endPoint y: 216, distance: 22.5
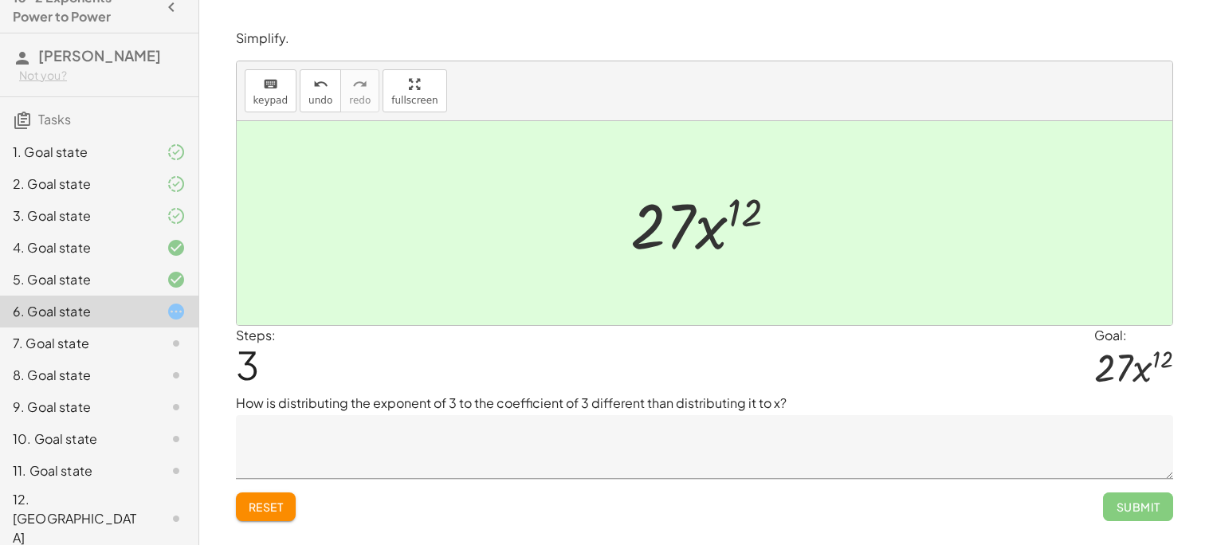
click at [424, 451] on textarea at bounding box center [705, 447] width 938 height 64
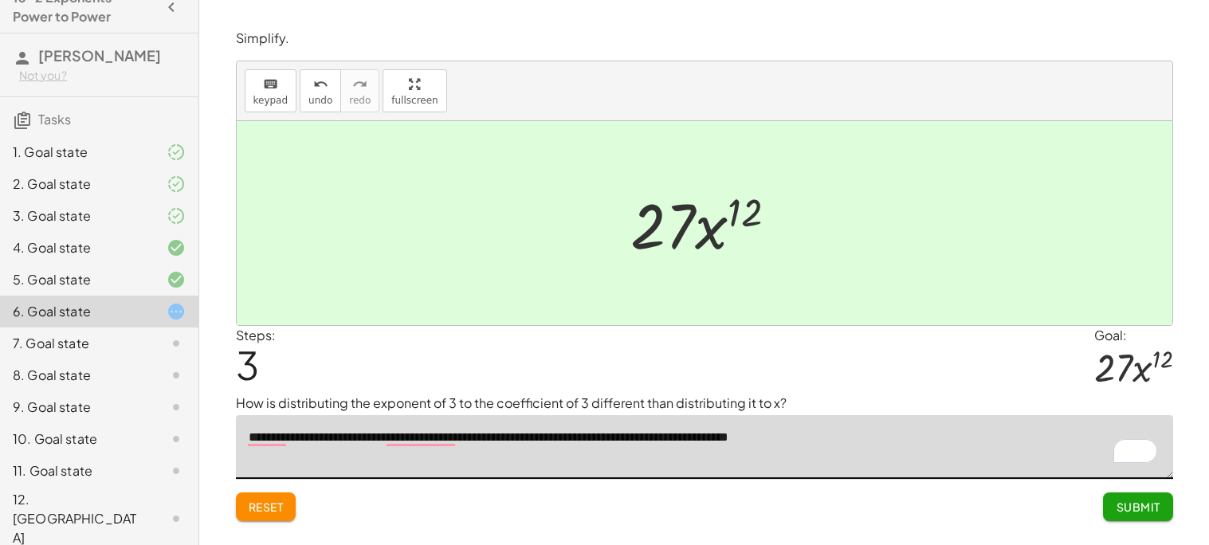
click at [366, 437] on textarea "**********" at bounding box center [705, 447] width 938 height 64
click at [461, 440] on textarea "**********" at bounding box center [705, 447] width 938 height 64
click at [457, 448] on textarea "**********" at bounding box center [705, 447] width 938 height 64
click at [842, 431] on textarea "**********" at bounding box center [705, 447] width 938 height 64
click at [768, 439] on textarea "**********" at bounding box center [705, 447] width 938 height 64
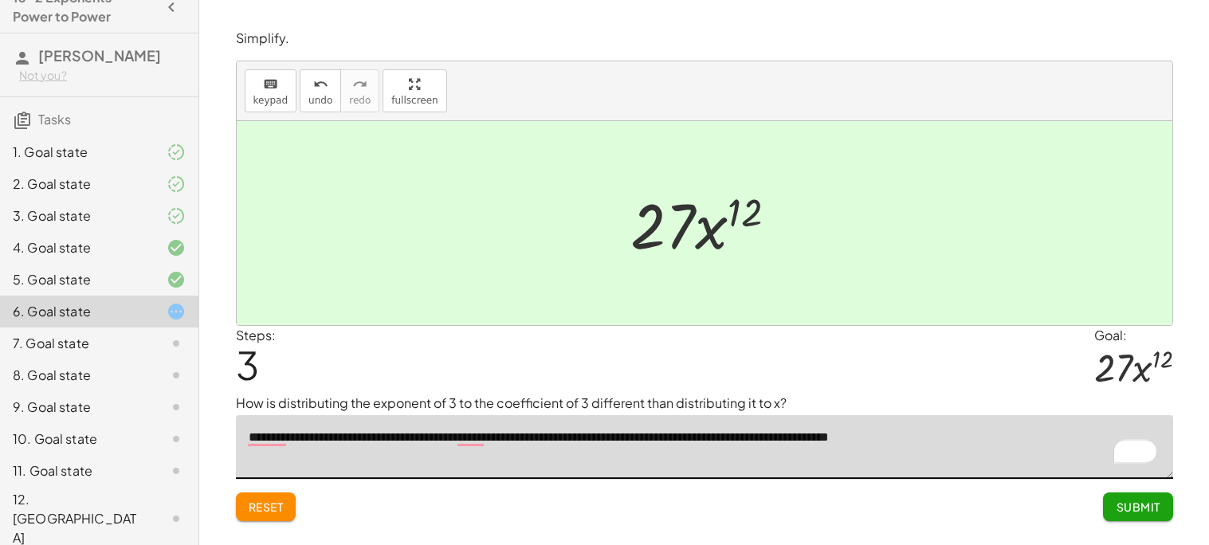
click at [993, 443] on textarea "**********" at bounding box center [705, 447] width 938 height 64
type textarea "**********"
click at [1122, 513] on span "Submit" at bounding box center [1138, 507] width 44 height 14
